Goal: Task Accomplishment & Management: Manage account settings

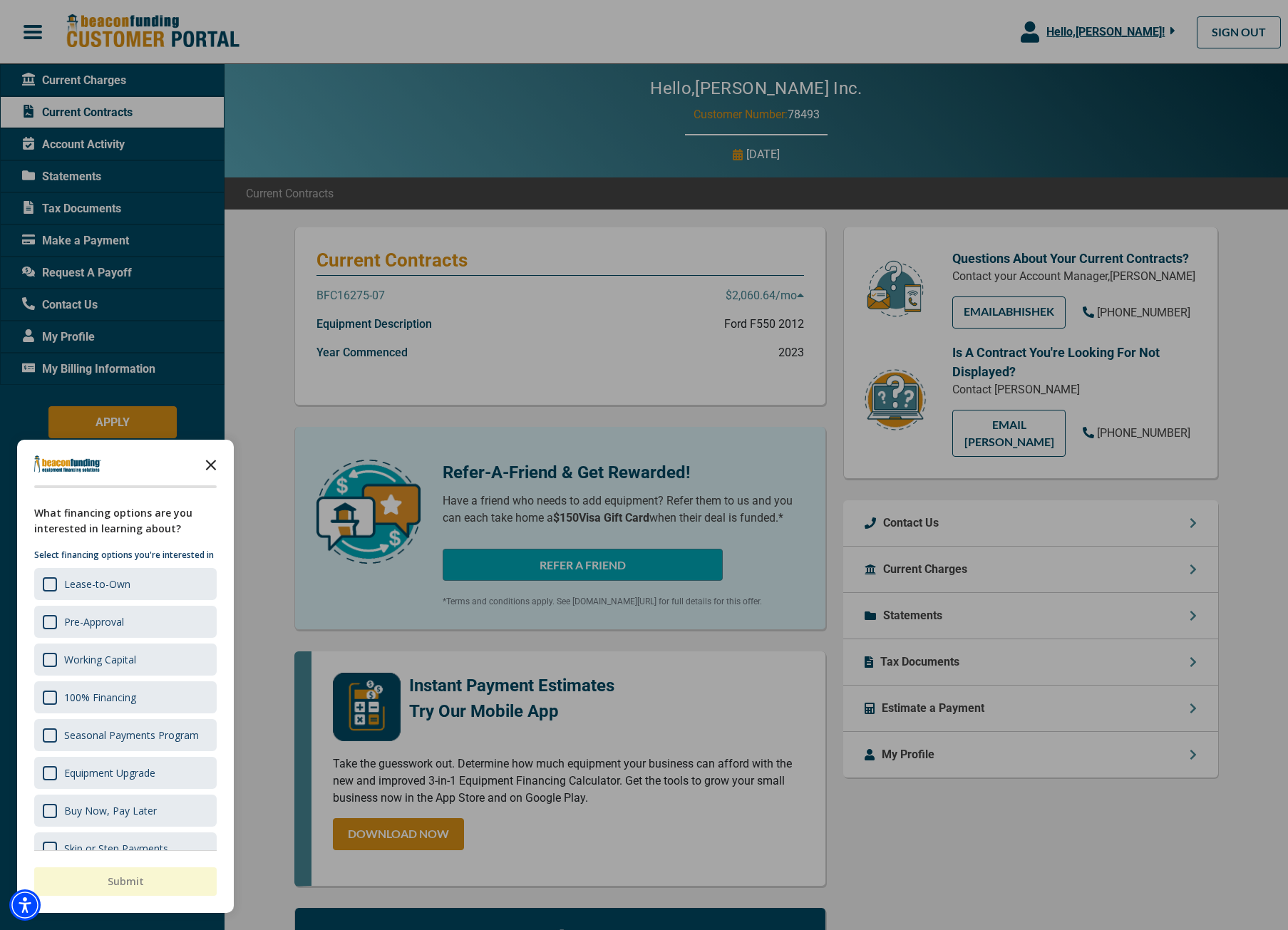
click at [211, 468] on icon "Close the survey" at bounding box center [211, 463] width 28 height 28
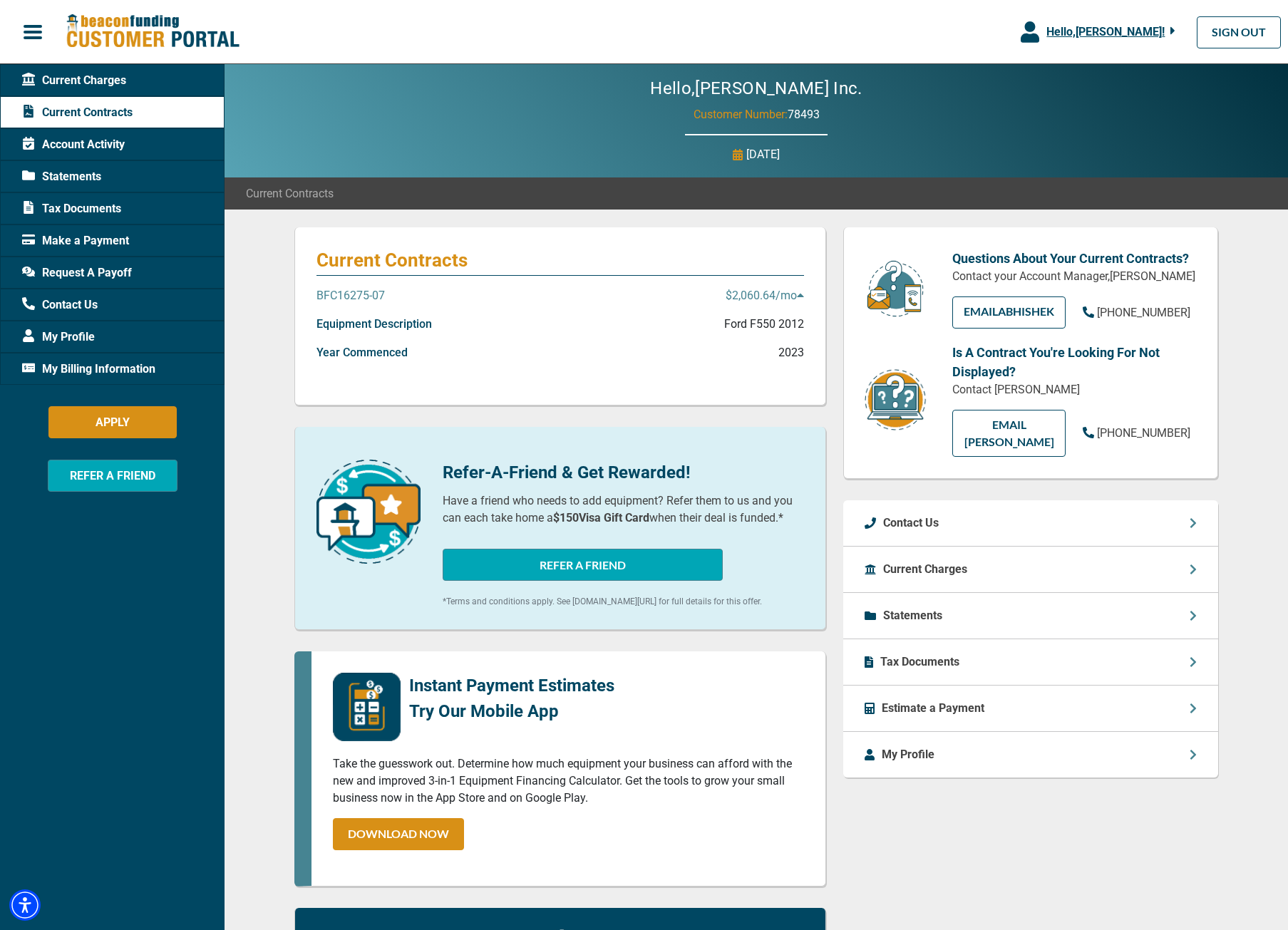
click at [800, 295] on icon at bounding box center [799, 296] width 6 height 3
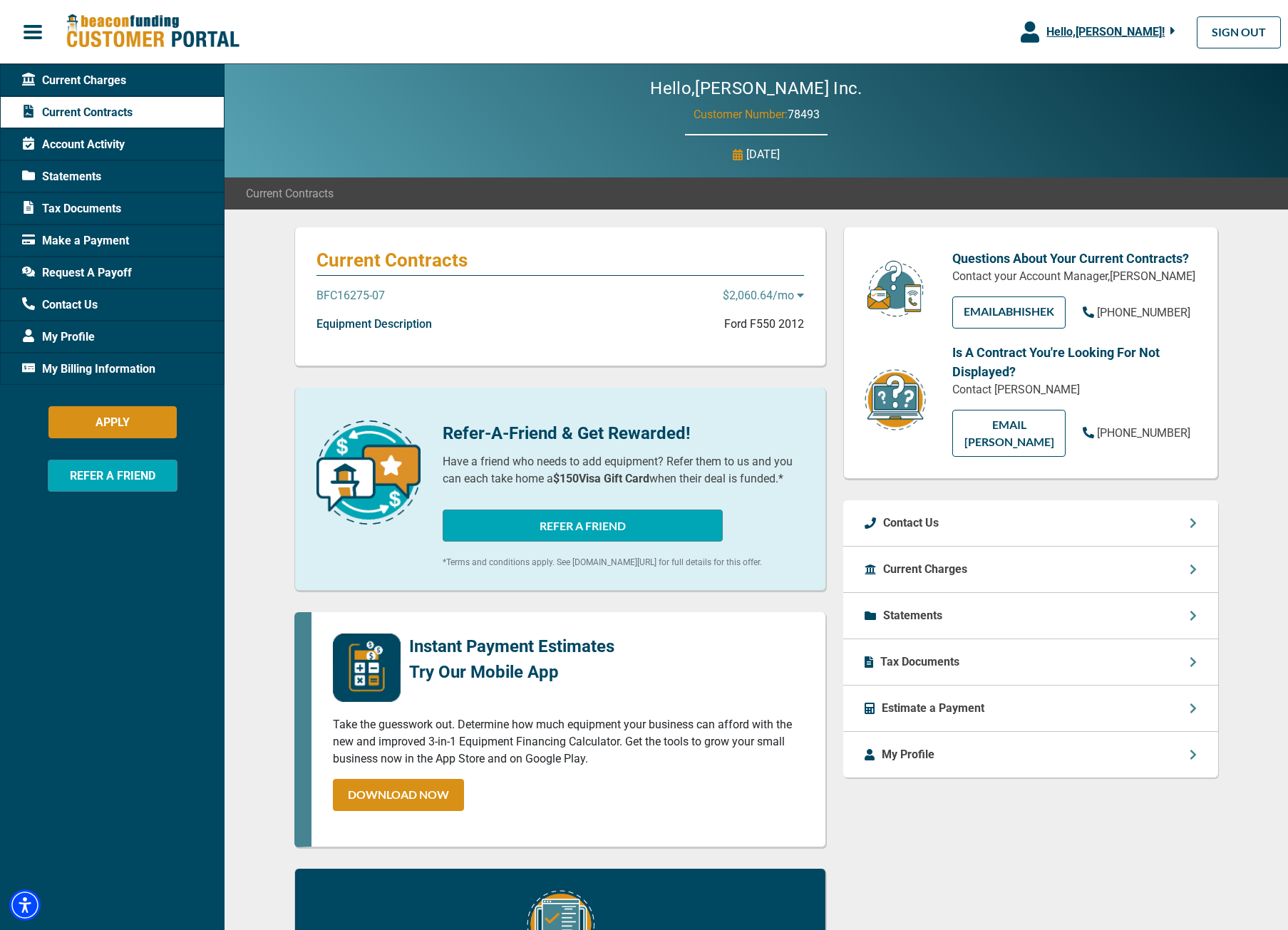
click at [800, 295] on icon at bounding box center [799, 296] width 6 height 3
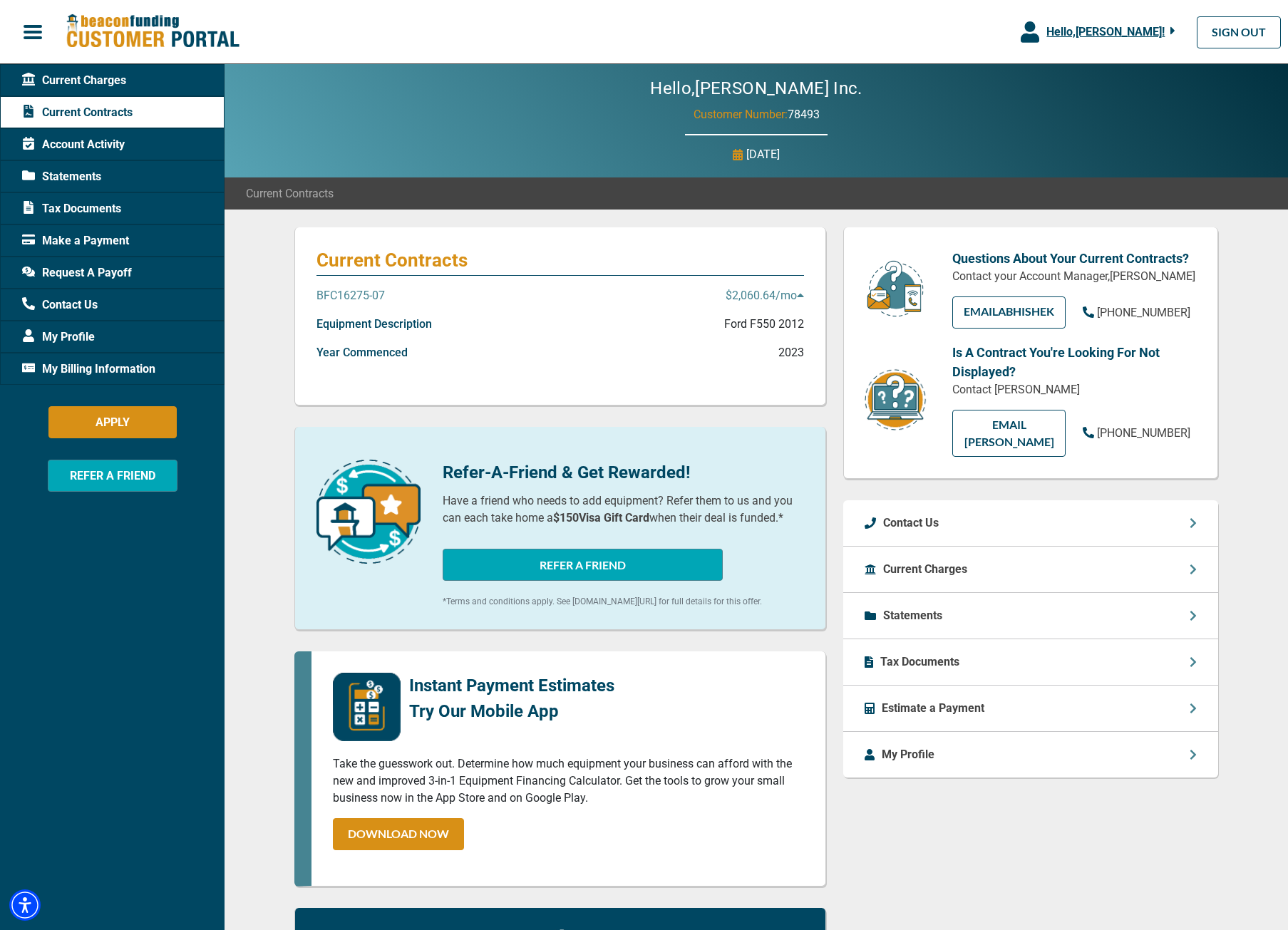
click at [930, 608] on p "Statements" at bounding box center [913, 616] width 59 height 17
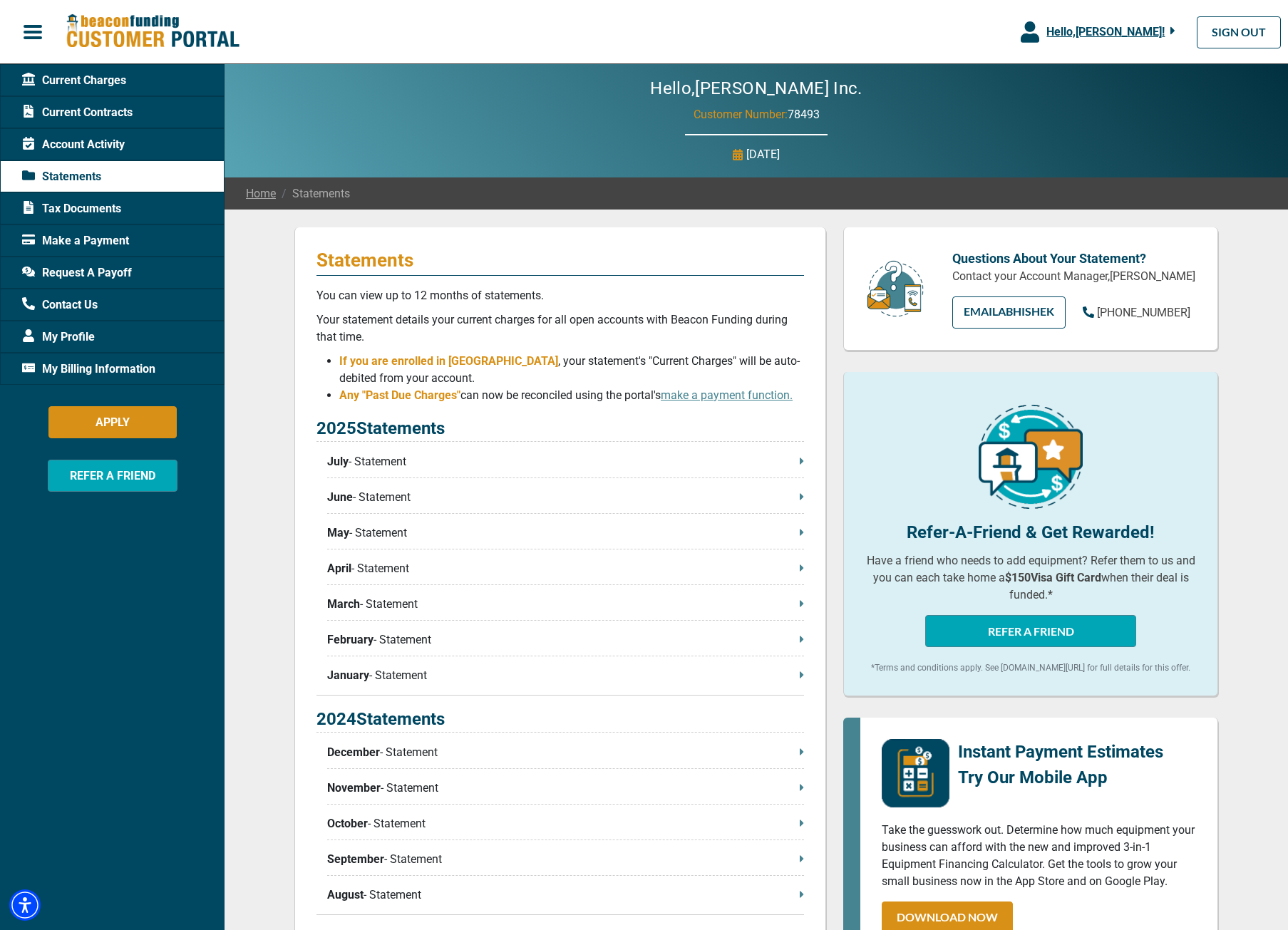
click at [751, 470] on p "July - Statement" at bounding box center [565, 462] width 477 height 17
click at [77, 144] on span "Account Activity" at bounding box center [73, 144] width 102 height 17
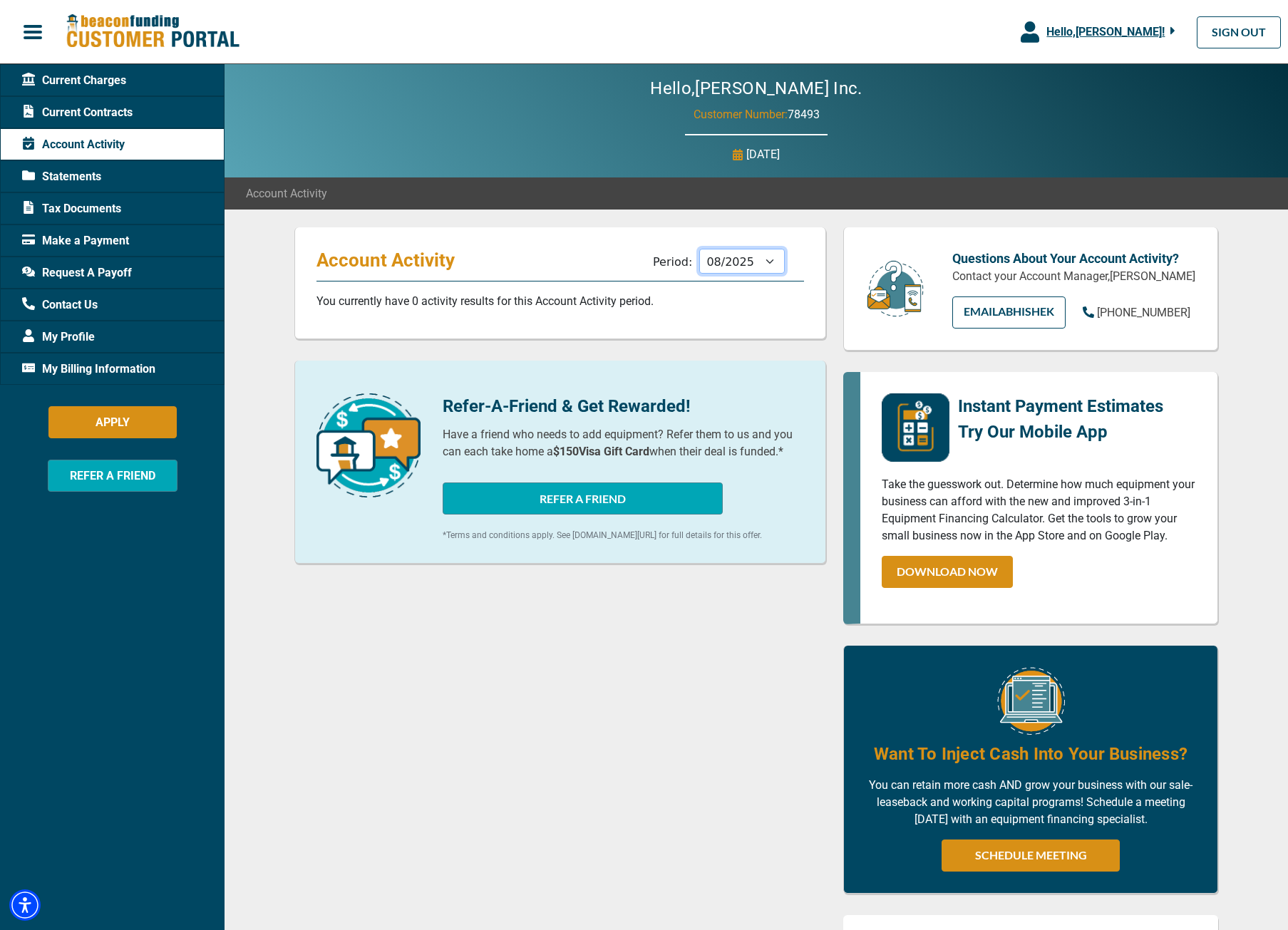
click at [772, 266] on select "09/2025 08/2025 07/2025 06/2025 05/2025 04/2025 03/2025 02/2025 01/2025 12/2024…" at bounding box center [742, 260] width 86 height 25
select select "07/2025"
click at [125, 111] on span "Current Contracts" at bounding box center [77, 113] width 111 height 17
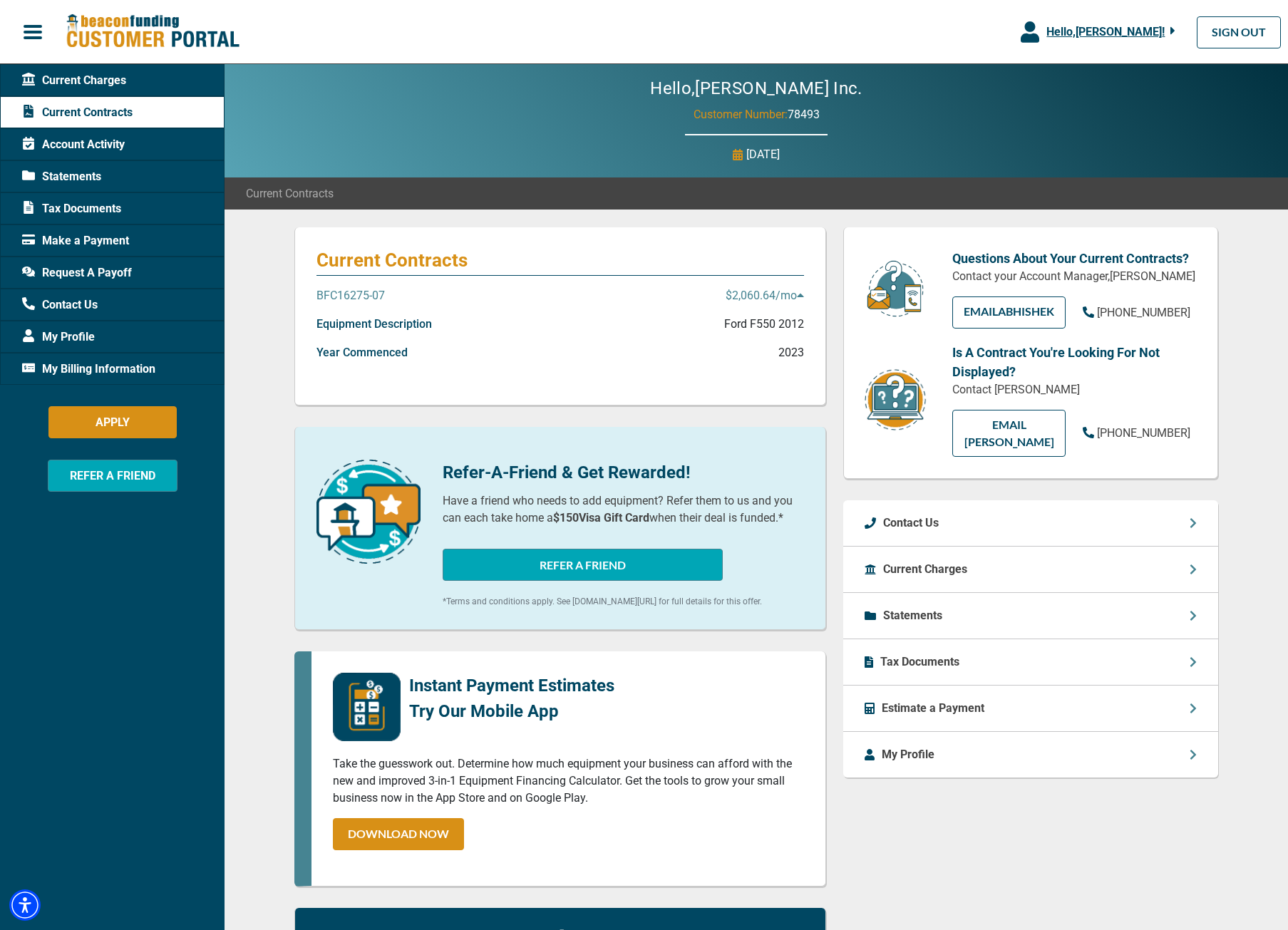
click at [340, 298] on p "BFC16275-07" at bounding box center [351, 296] width 69 height 17
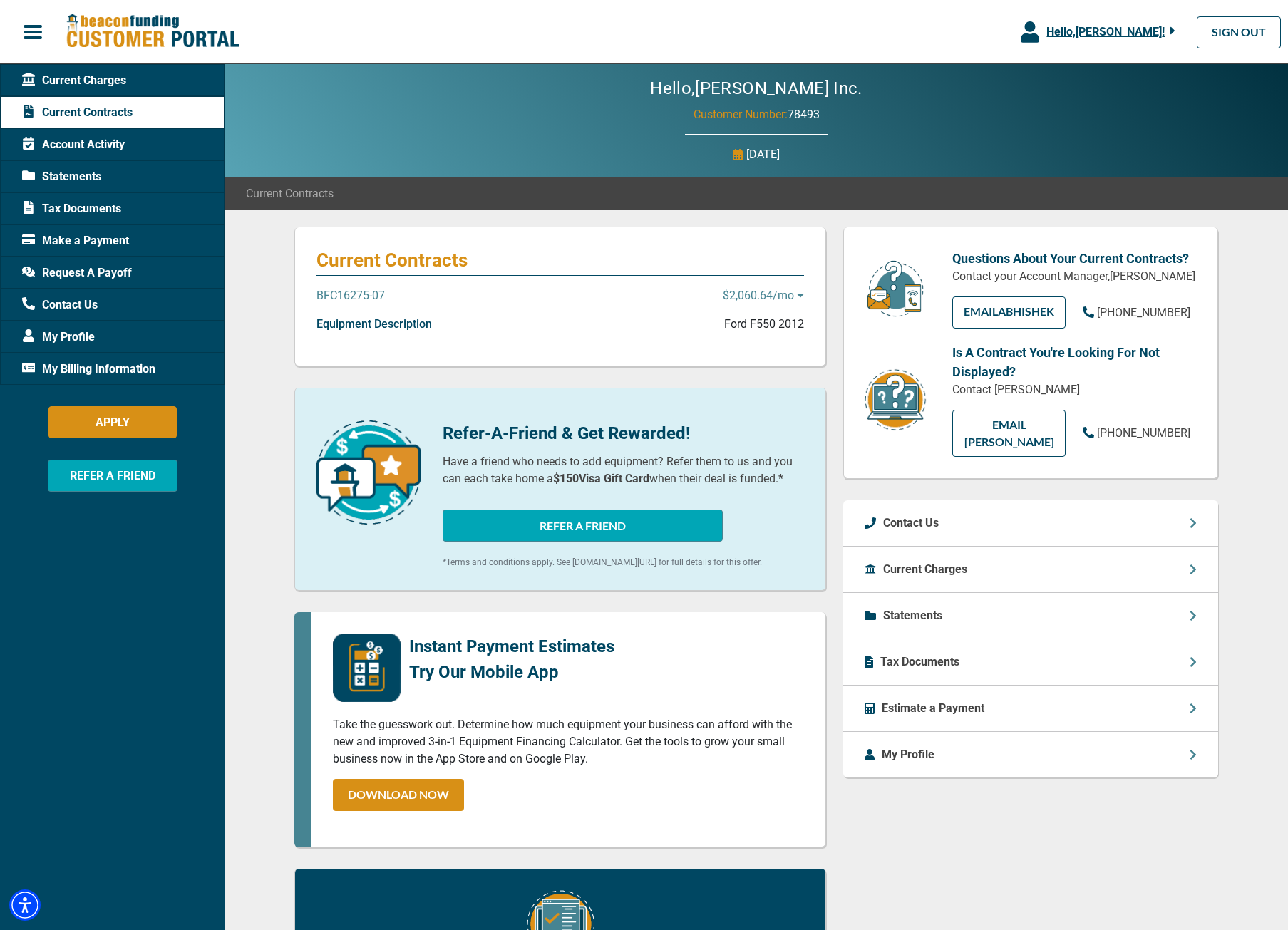
click at [340, 298] on p "BFC16275-07" at bounding box center [351, 296] width 69 height 17
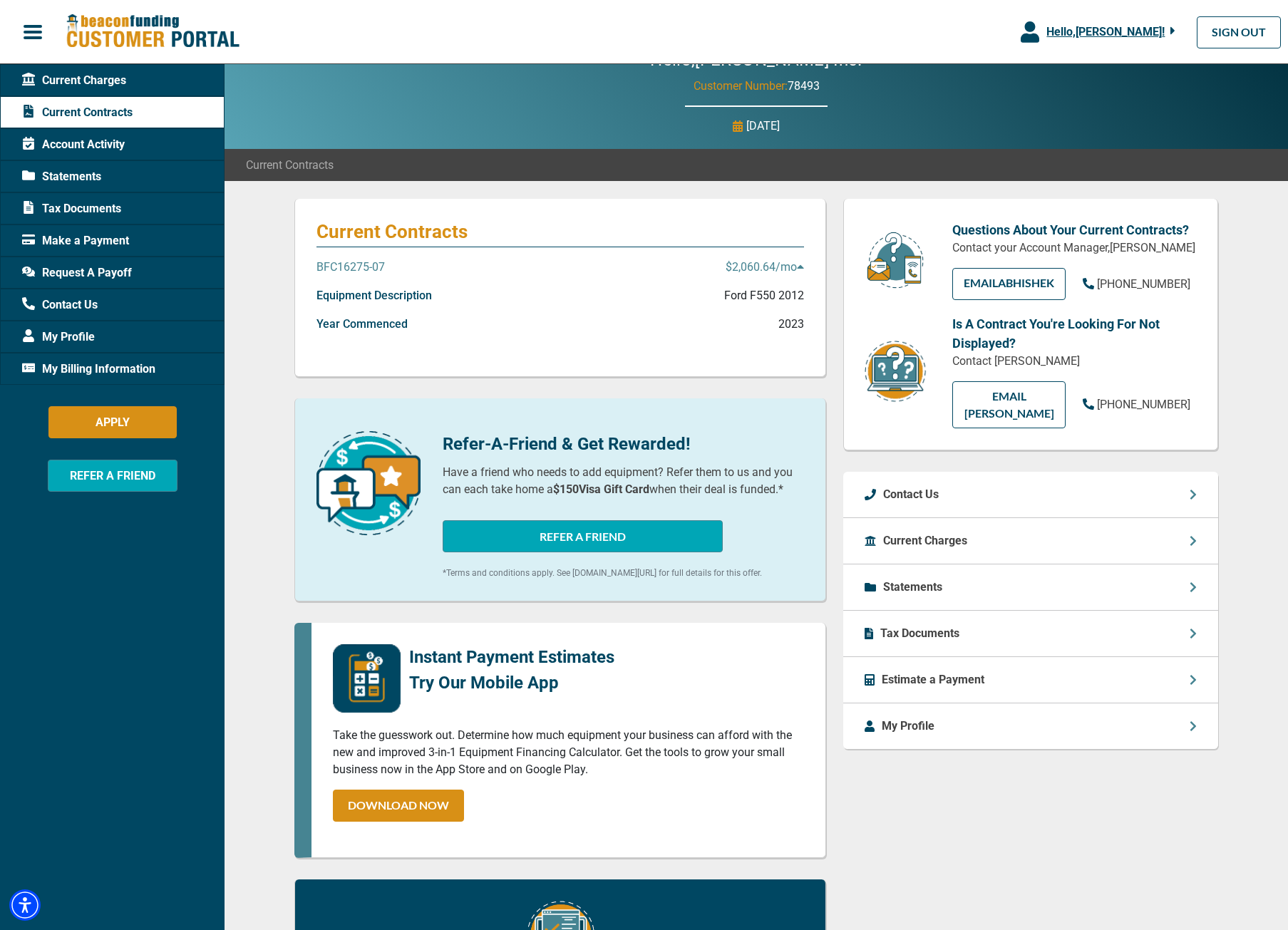
scroll to position [28, 0]
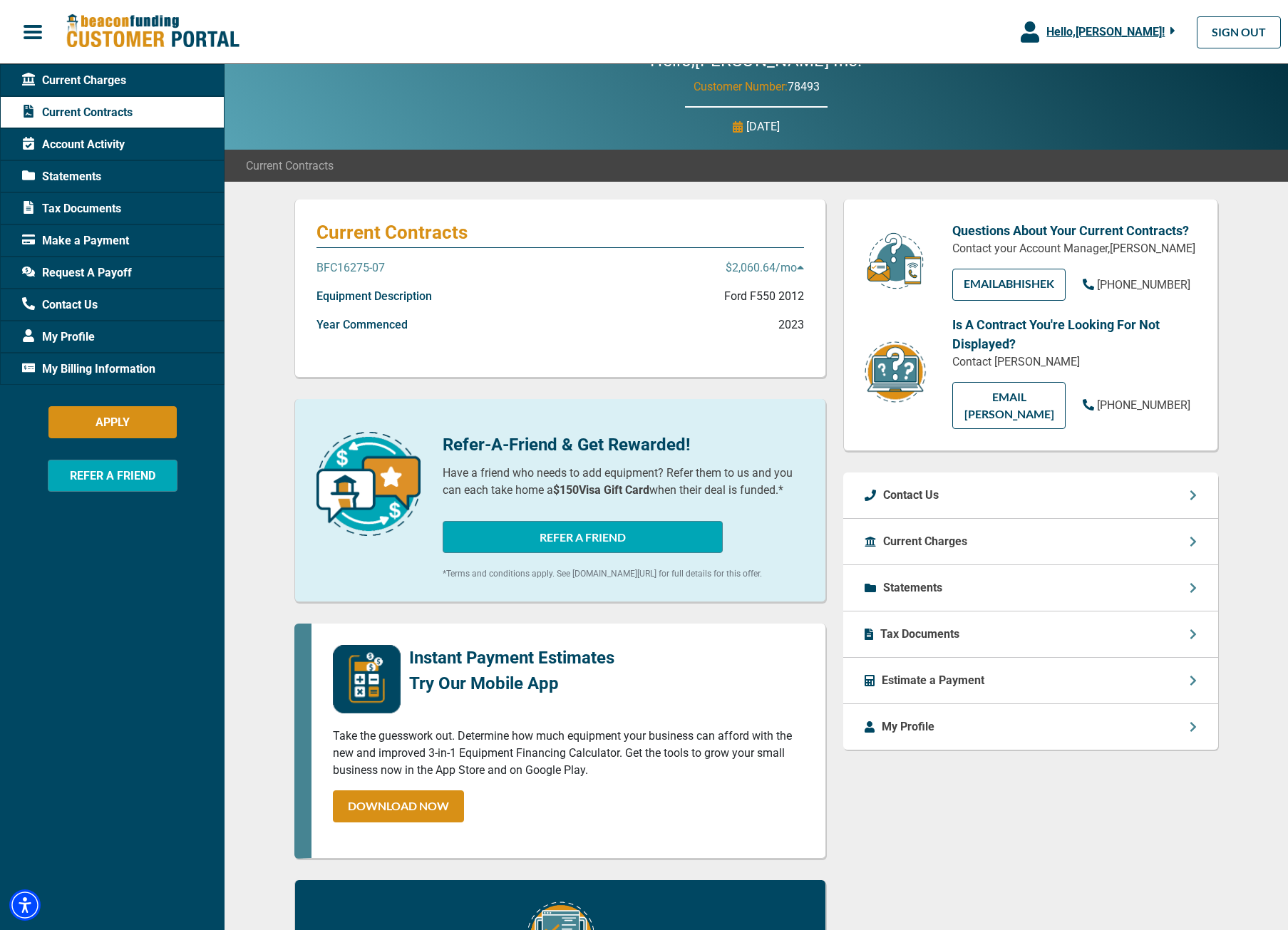
click at [902, 729] on p "My Profile" at bounding box center [907, 727] width 52 height 17
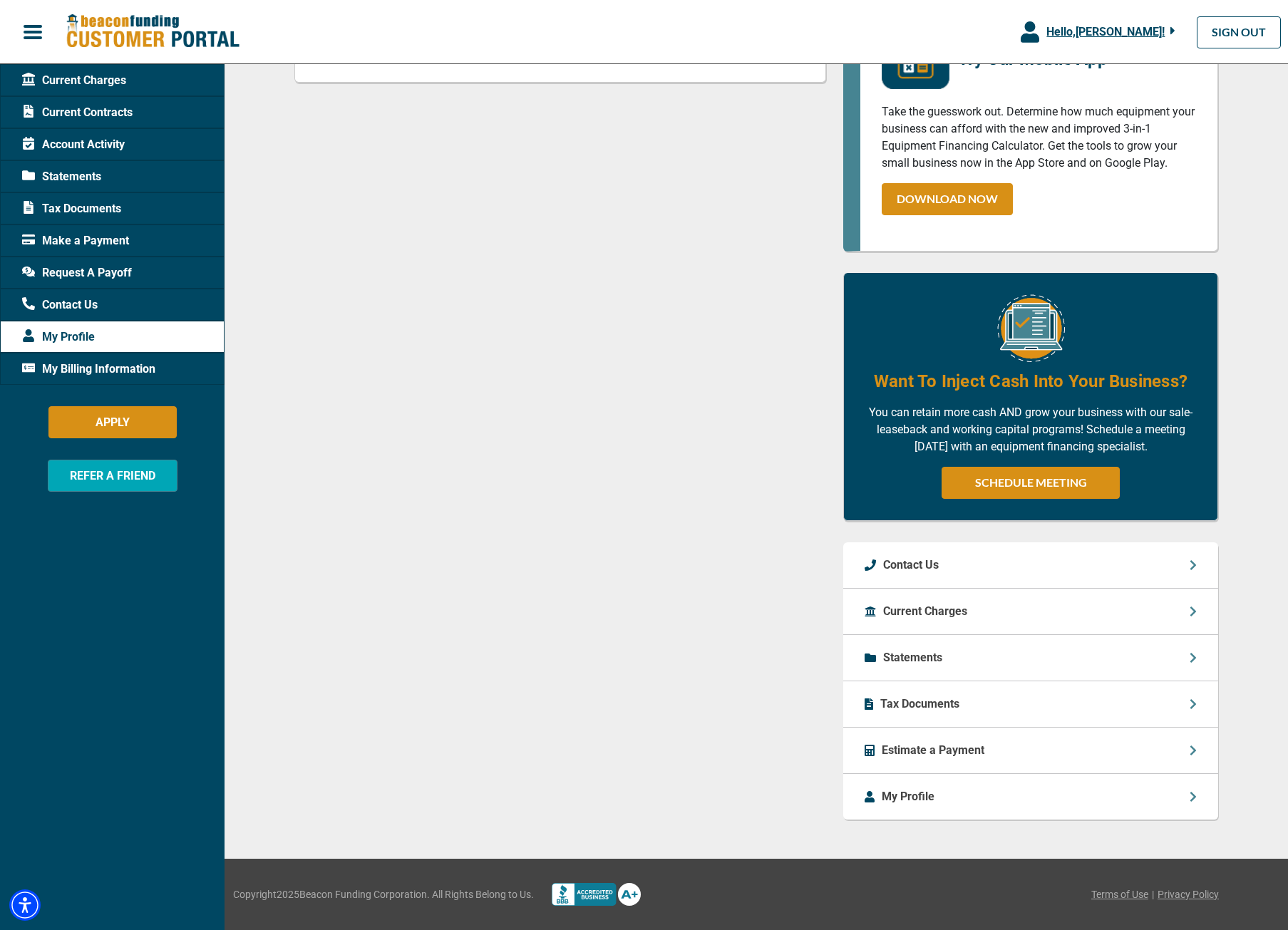
scroll to position [587, 0]
click at [917, 662] on p "Statements" at bounding box center [913, 658] width 59 height 17
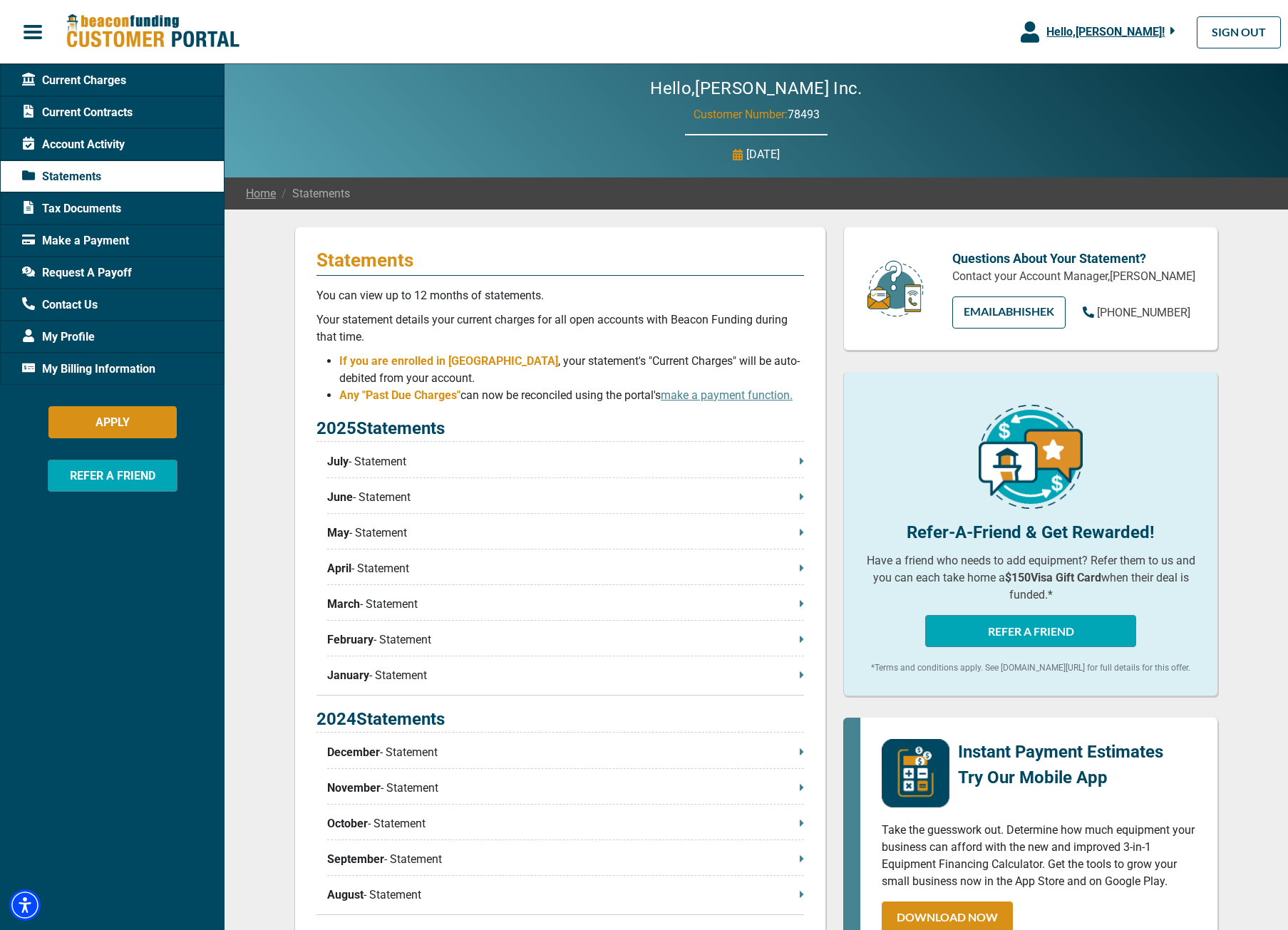
click at [107, 145] on span "Account Activity" at bounding box center [73, 144] width 102 height 17
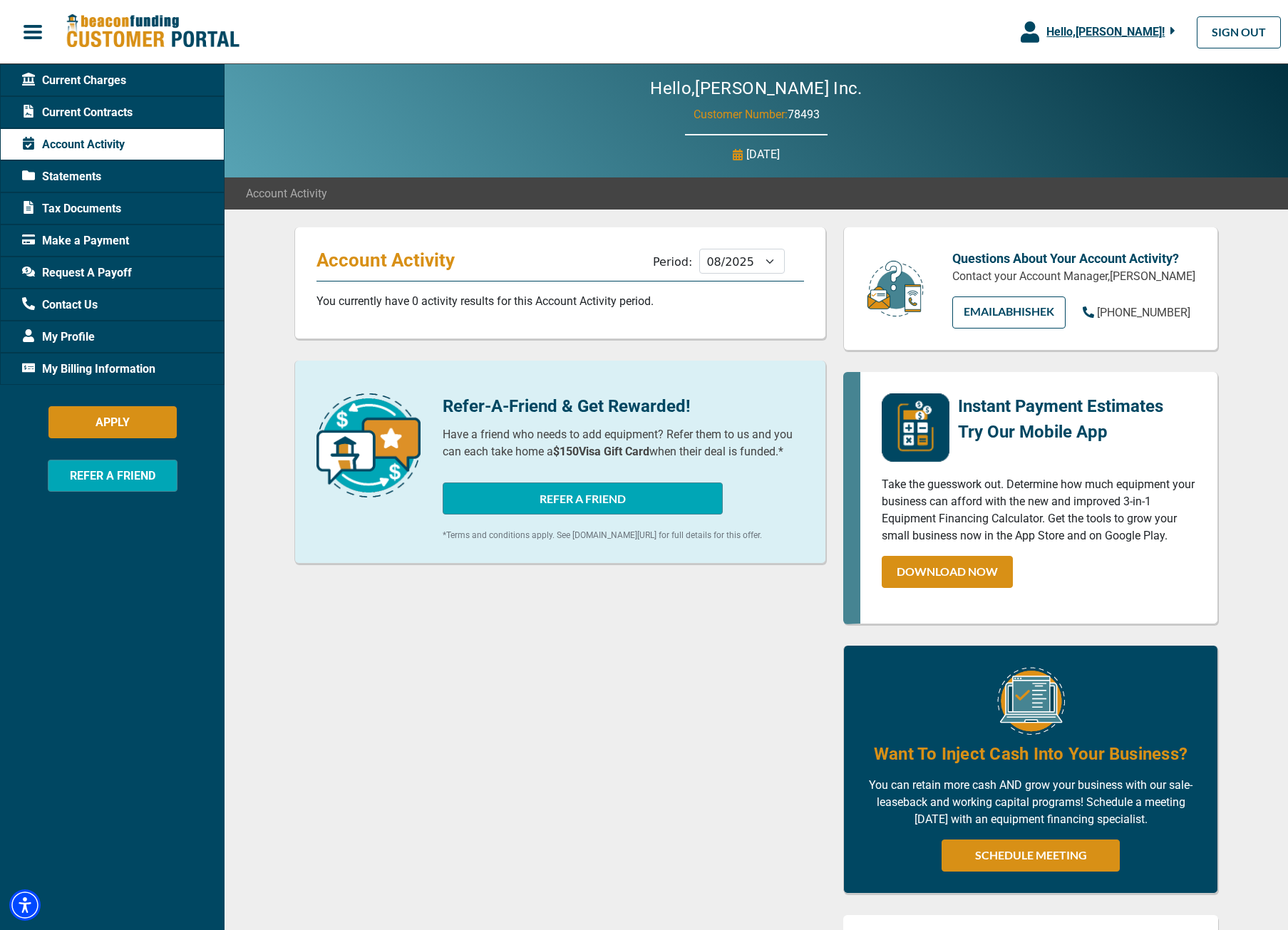
click at [100, 113] on span "Current Contracts" at bounding box center [77, 113] width 111 height 17
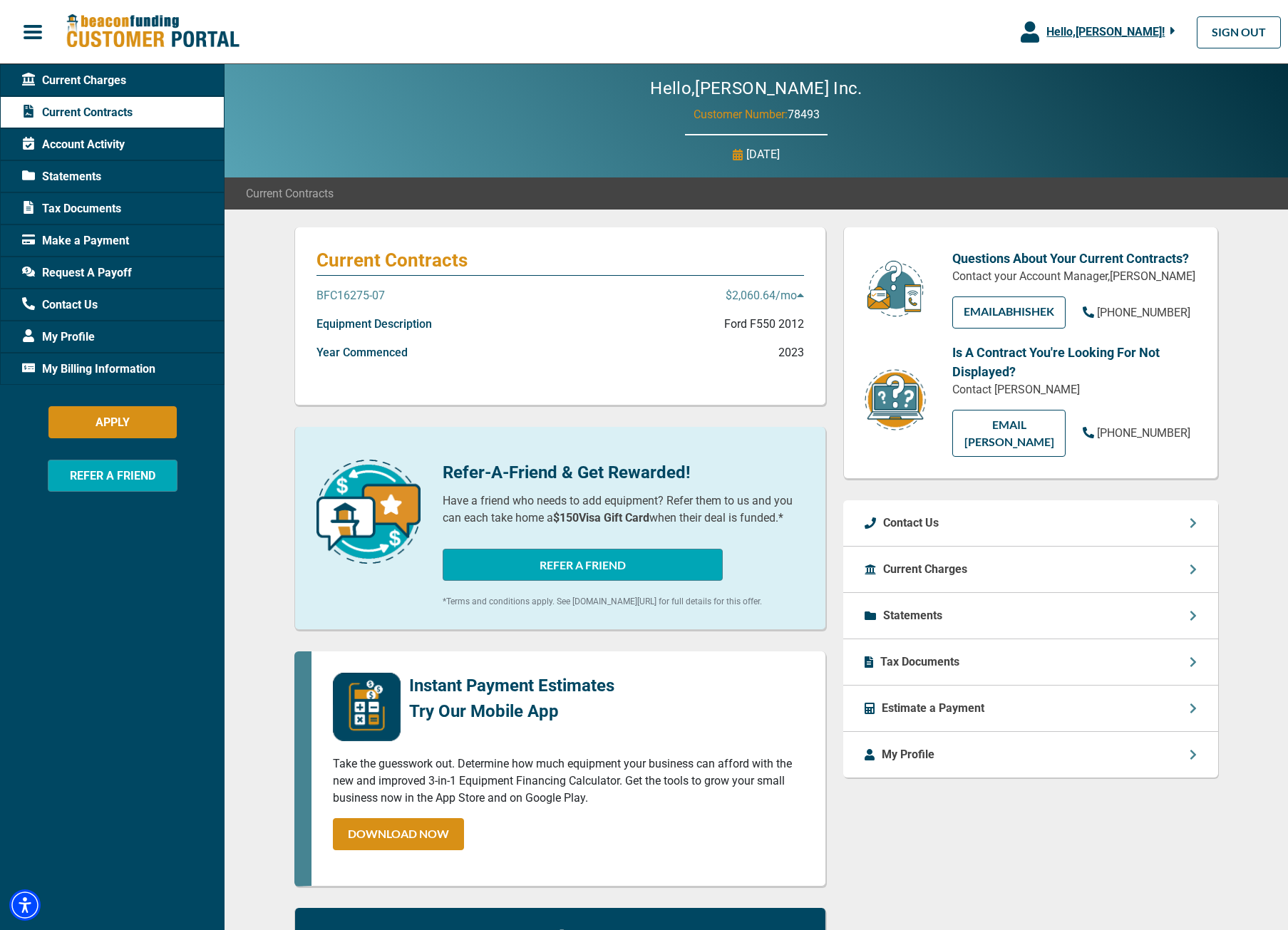
click at [75, 303] on span "Contact Us" at bounding box center [60, 305] width 76 height 17
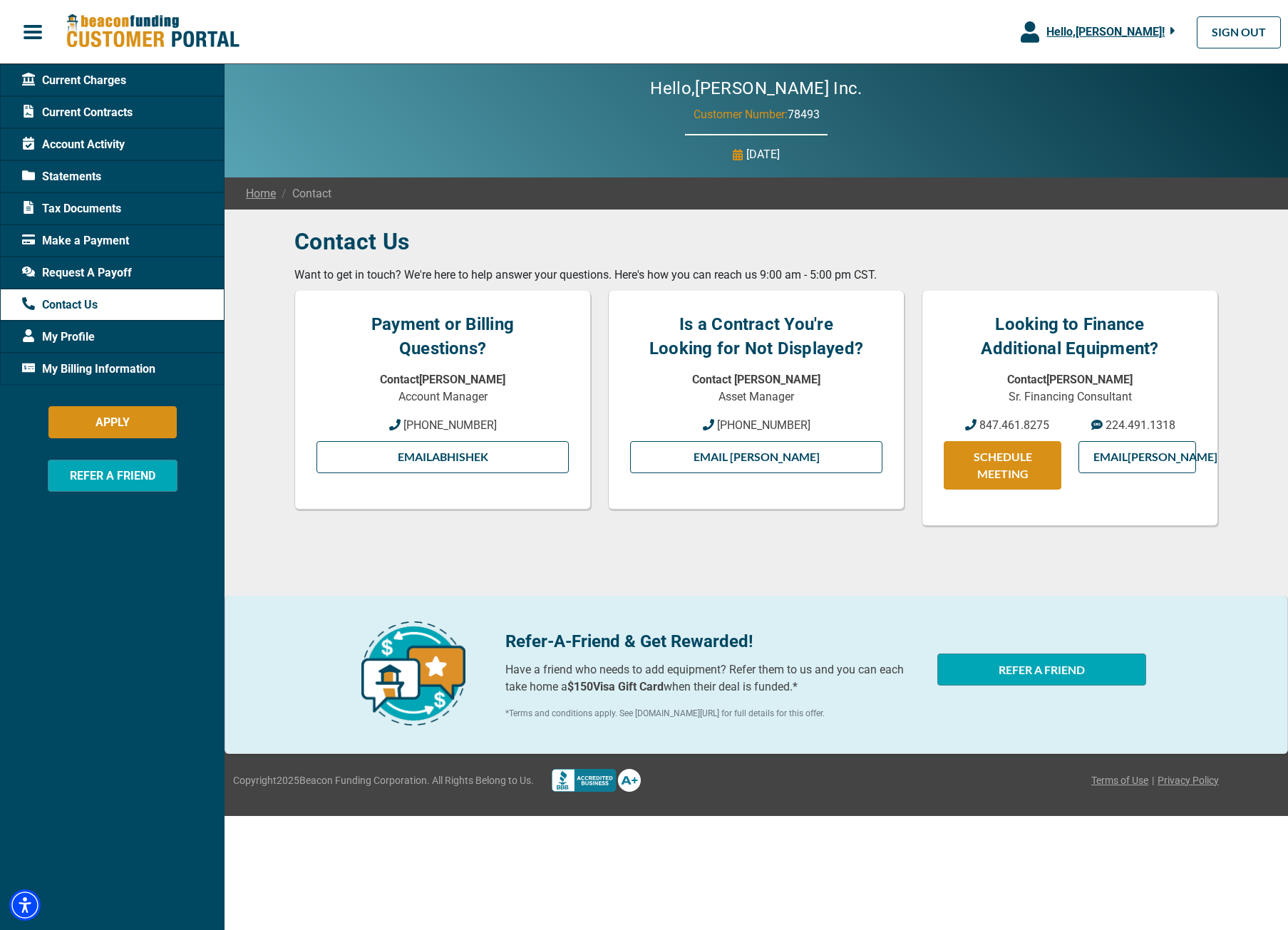
click at [81, 368] on span "My Billing Information" at bounding box center [89, 370] width 133 height 17
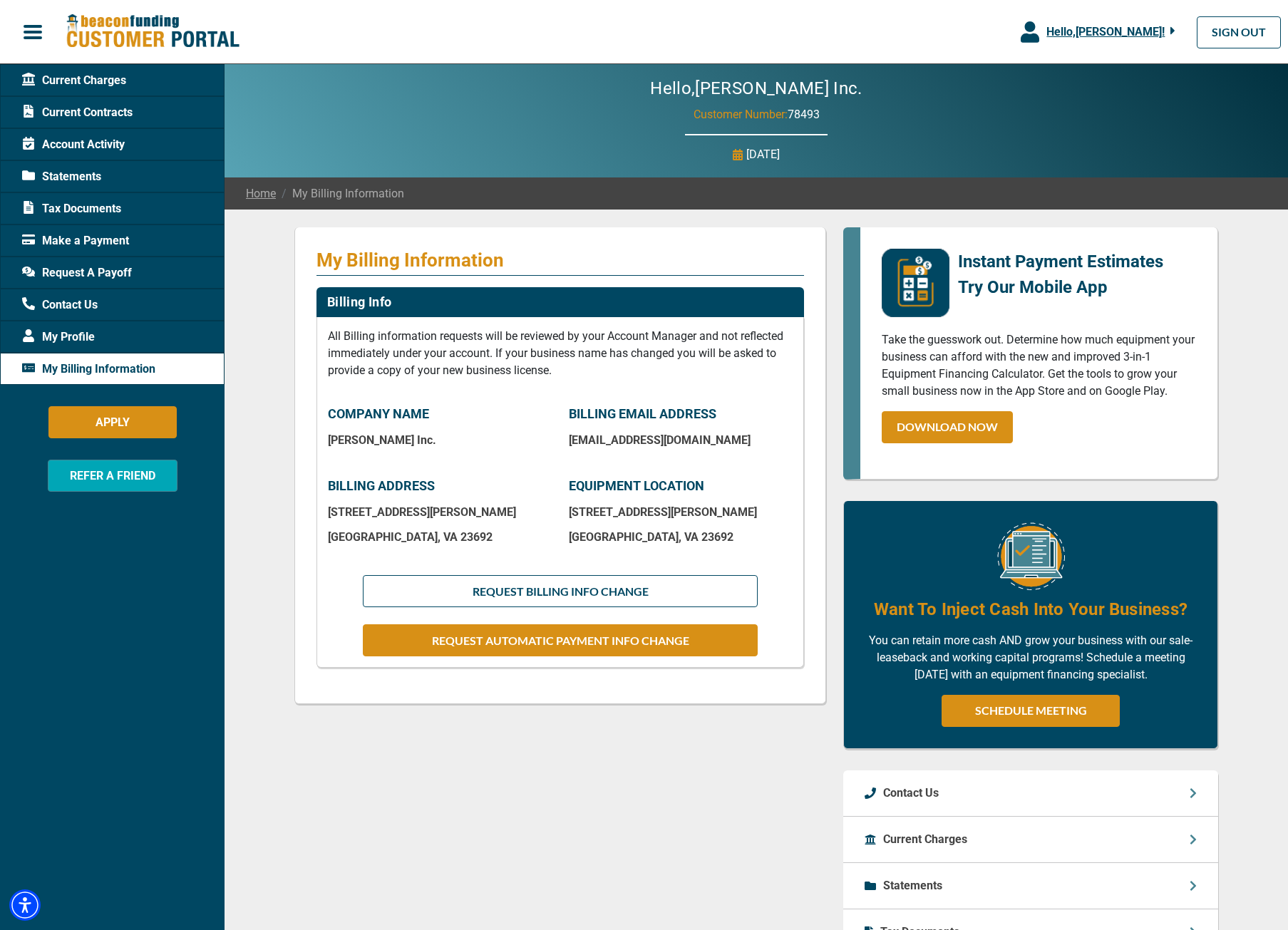
click at [60, 111] on span "Current Contracts" at bounding box center [77, 113] width 111 height 17
